Goal: Information Seeking & Learning: Learn about a topic

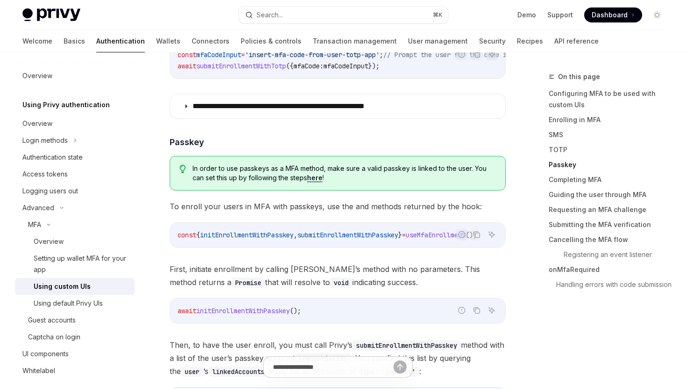
scroll to position [1380, 0]
